Goal: Task Accomplishment & Management: Manage account settings

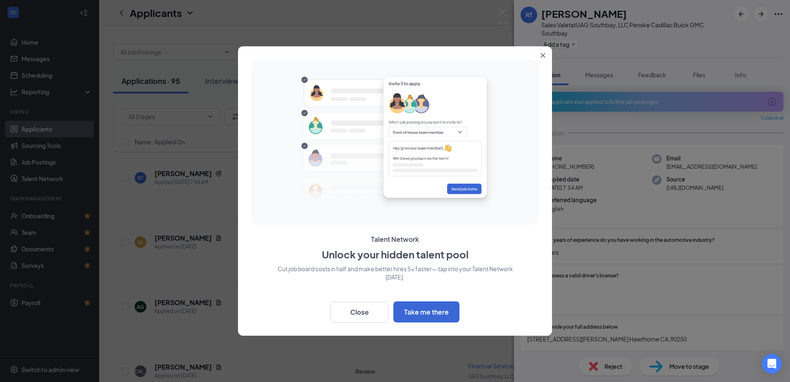
click at [547, 53] on button "Close" at bounding box center [544, 53] width 15 height 15
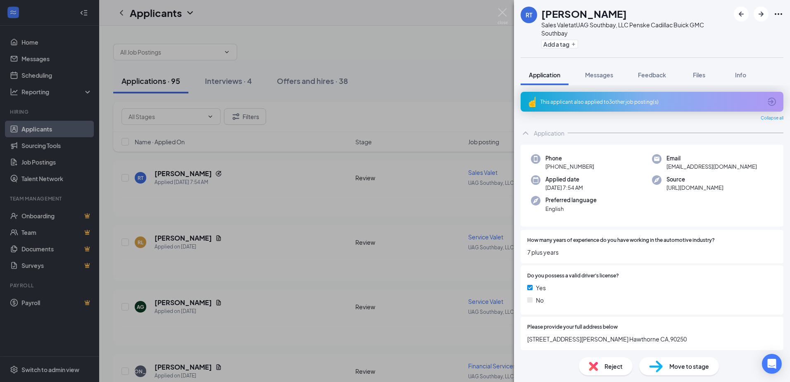
click at [589, 100] on div "This applicant also applied to 3 other job posting(s)" at bounding box center [652, 101] width 222 height 7
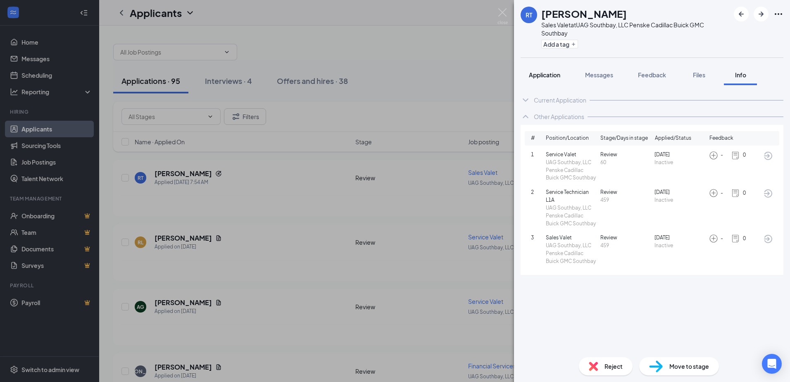
click at [547, 78] on span "Application" at bounding box center [544, 74] width 31 height 7
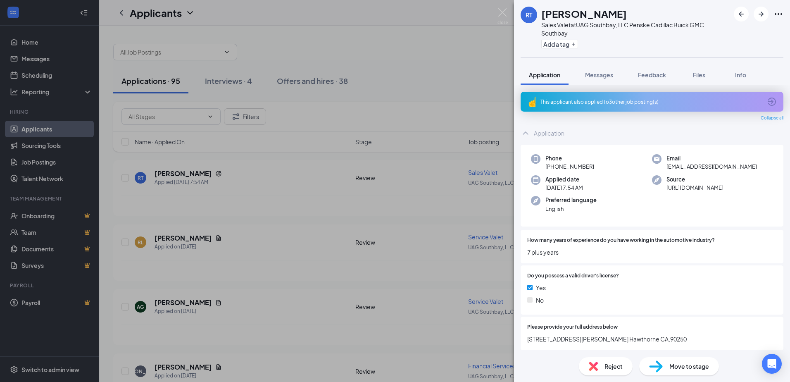
click at [207, 174] on div "RT [PERSON_NAME] Sales Valet at UAG Southbay, LLC Penske Cadillac Buick GMC Sou…" at bounding box center [395, 191] width 790 height 382
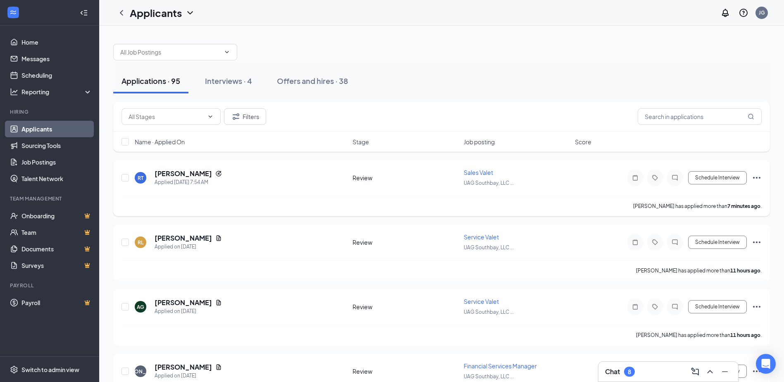
click at [756, 177] on icon "Ellipses" at bounding box center [757, 178] width 10 height 10
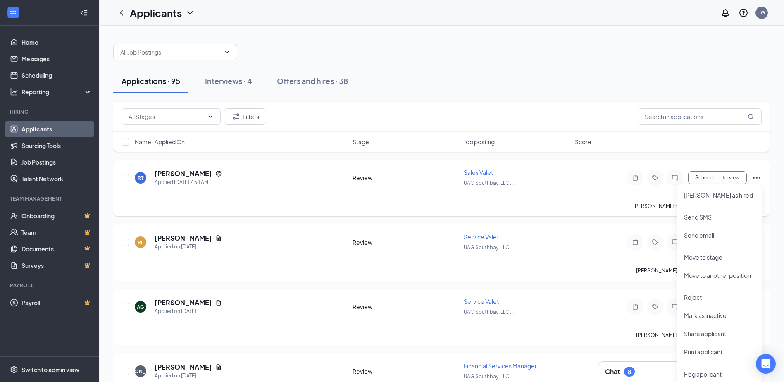
click at [592, 203] on div "[PERSON_NAME] has applied more than 7 minutes ago ." at bounding box center [442, 206] width 640 height 21
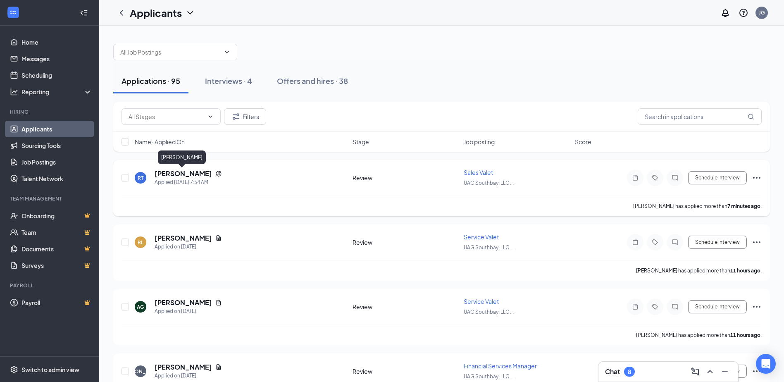
click at [188, 177] on h5 "[PERSON_NAME]" at bounding box center [183, 173] width 57 height 9
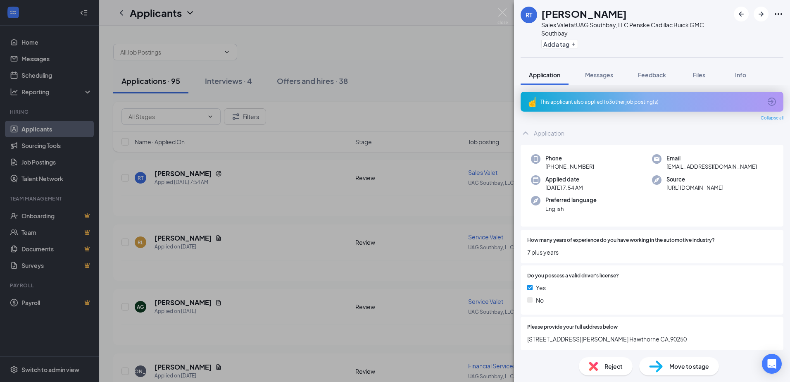
click at [667, 160] on span "Email" at bounding box center [712, 158] width 91 height 8
click at [667, 163] on span "[EMAIL_ADDRESS][DOMAIN_NAME]" at bounding box center [712, 166] width 91 height 8
drag, startPoint x: 732, startPoint y: 167, endPoint x: 663, endPoint y: 167, distance: 68.6
click at [663, 167] on div "Email [EMAIL_ADDRESS][DOMAIN_NAME]" at bounding box center [712, 162] width 121 height 17
drag, startPoint x: 663, startPoint y: 167, endPoint x: 682, endPoint y: 166, distance: 19.1
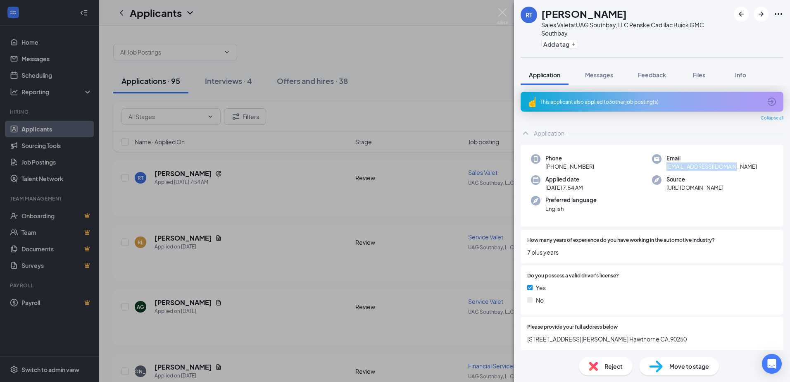
copy span "[EMAIL_ADDRESS][DOMAIN_NAME]"
